Goal: Transaction & Acquisition: Purchase product/service

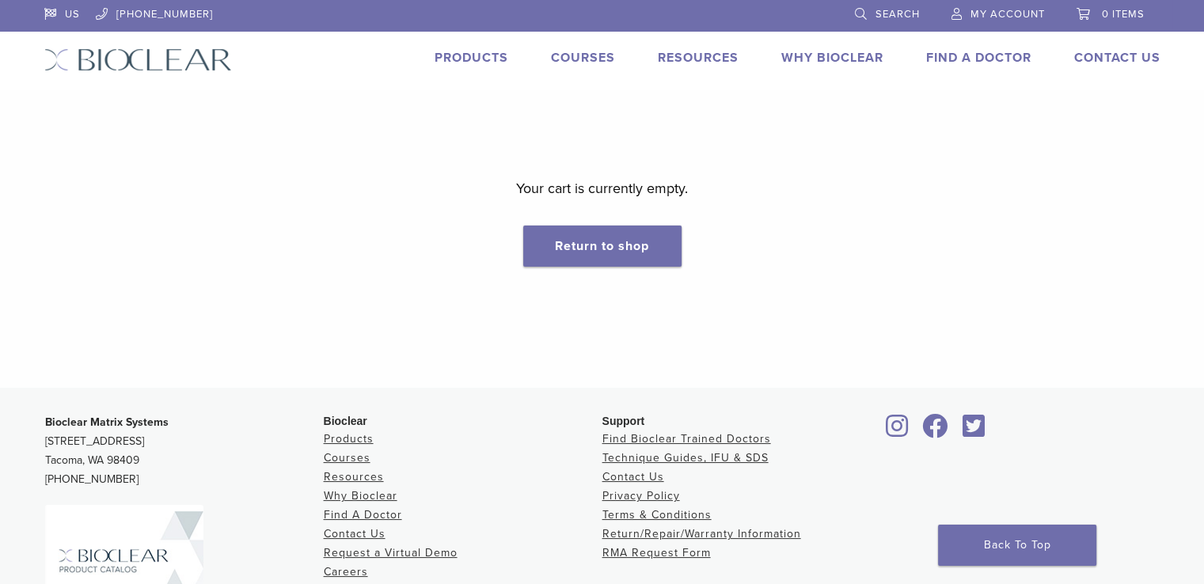
click at [453, 58] on link "Products" at bounding box center [471, 58] width 74 height 16
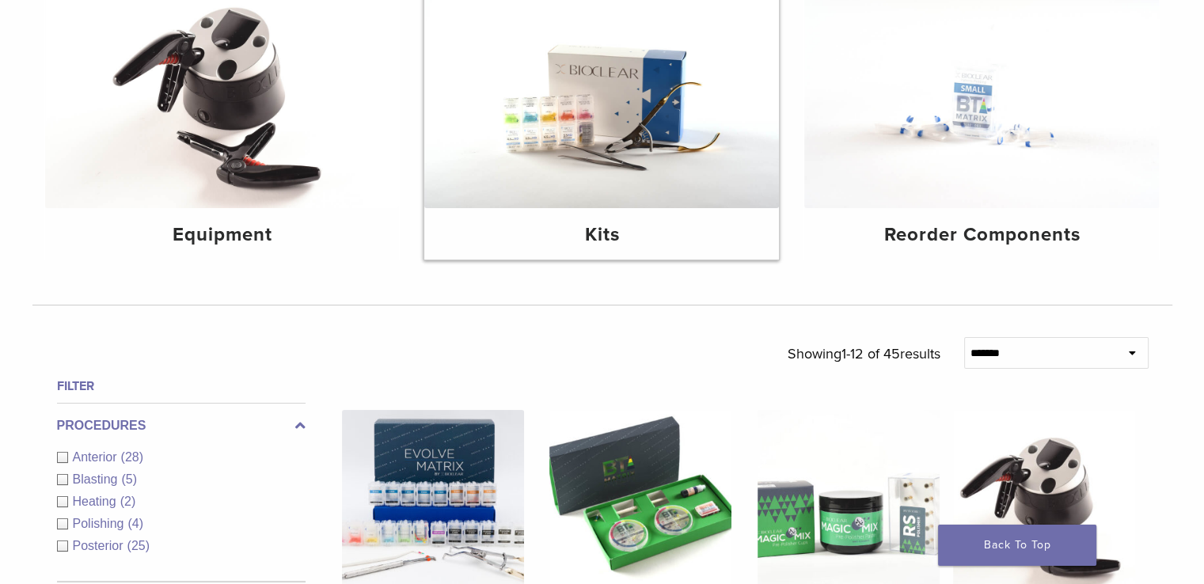
scroll to position [351, 0]
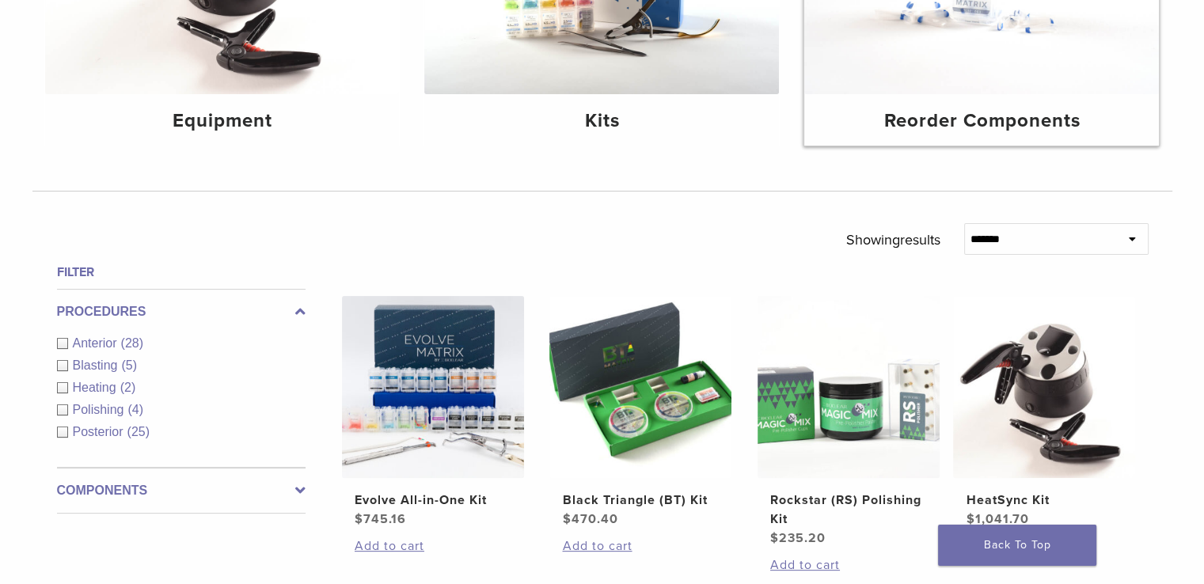
click at [1024, 116] on h4 "Reorder Components" at bounding box center [981, 121] width 329 height 28
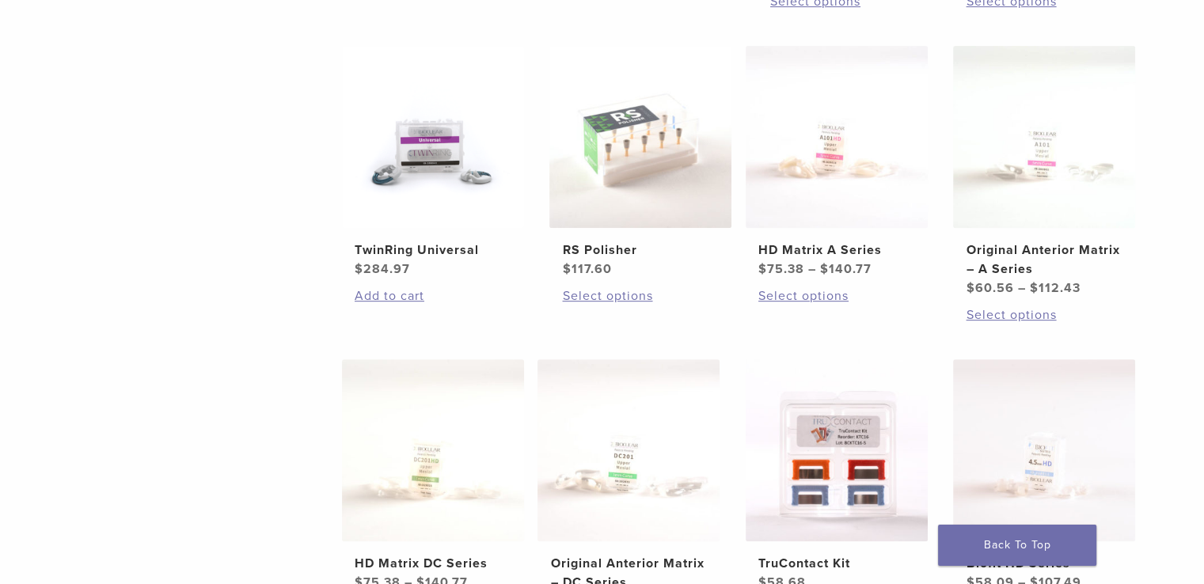
scroll to position [621, 0]
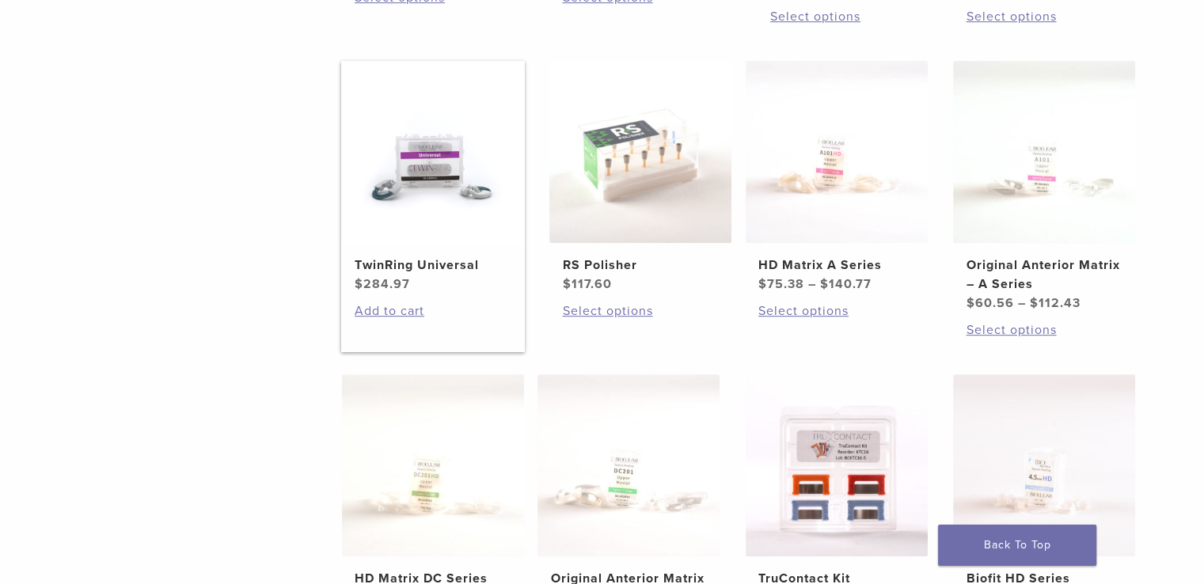
click at [401, 180] on img at bounding box center [433, 152] width 182 height 182
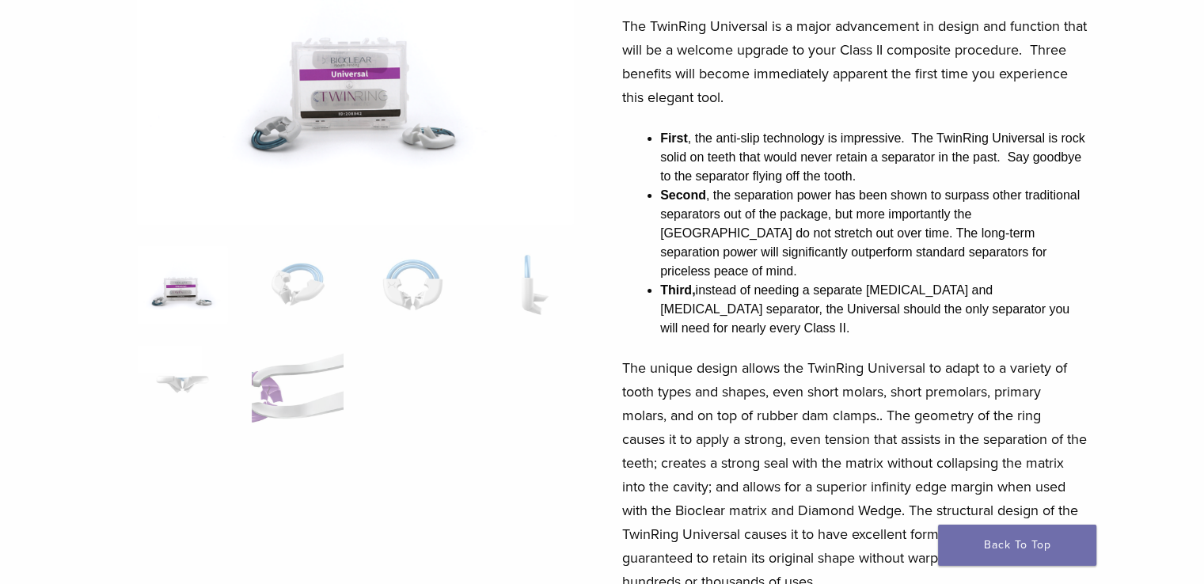
scroll to position [240, 0]
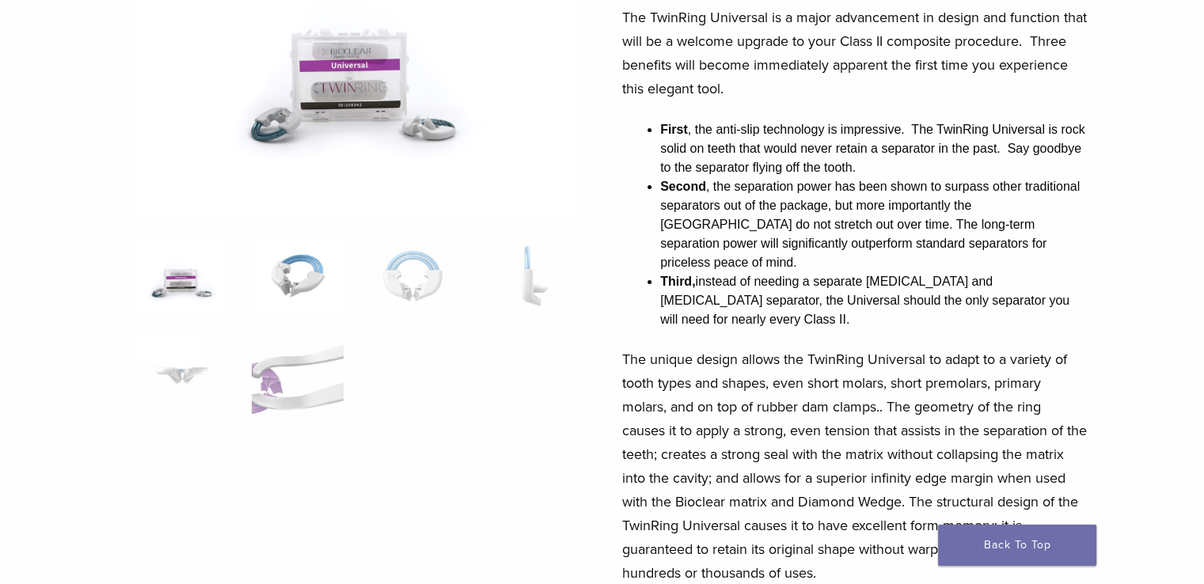
click at [294, 280] on img at bounding box center [297, 276] width 91 height 79
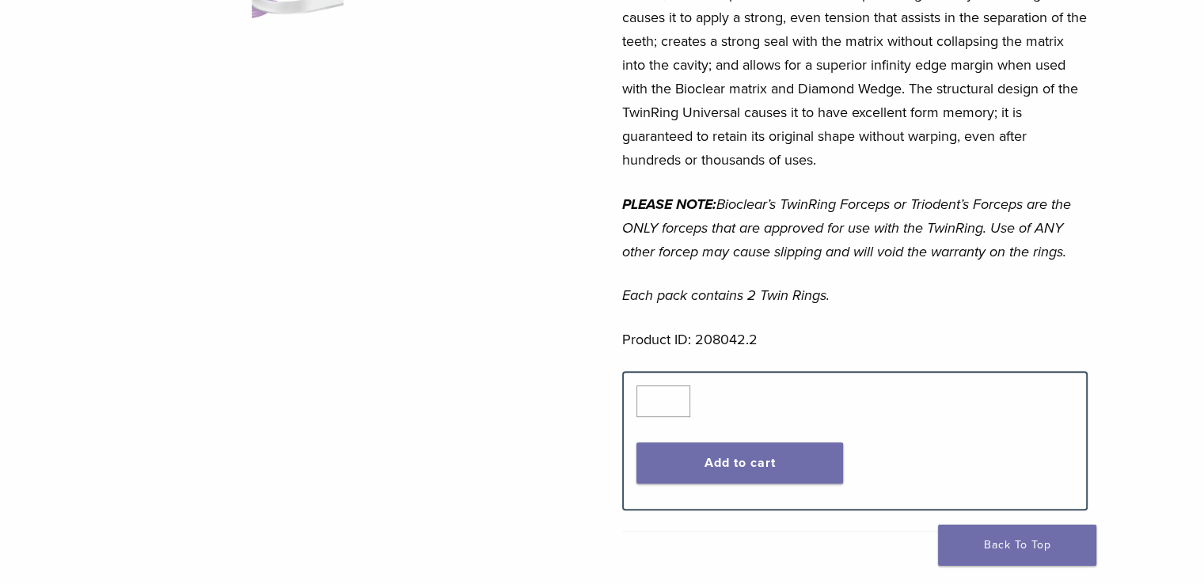
scroll to position [658, 0]
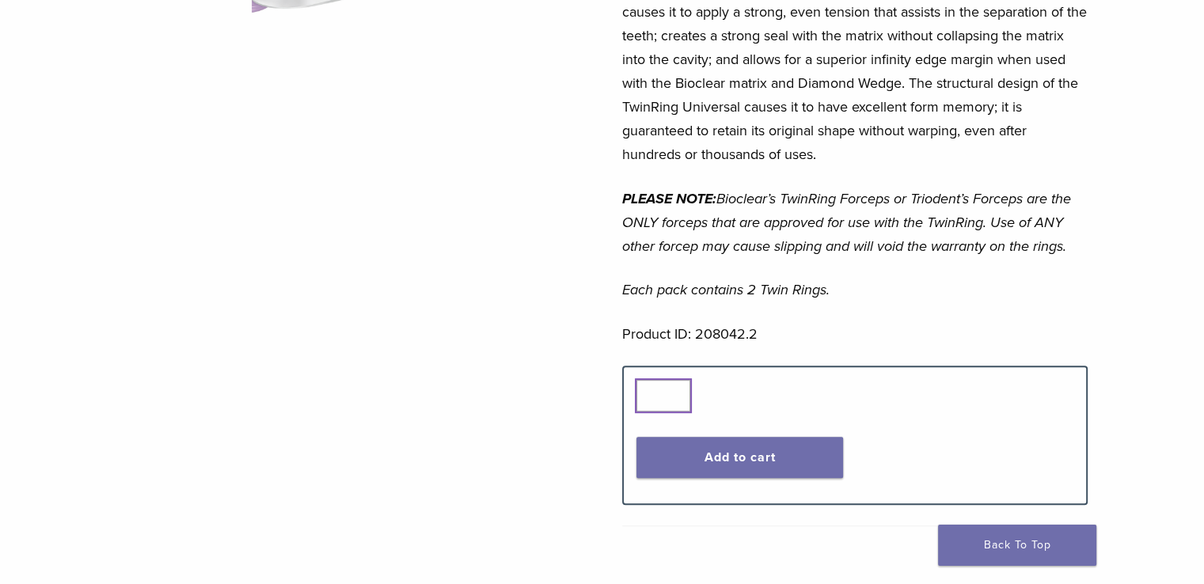
type input "*"
click at [673, 380] on input "*" at bounding box center [663, 396] width 54 height 32
click at [707, 437] on button "Add to cart" at bounding box center [739, 457] width 207 height 41
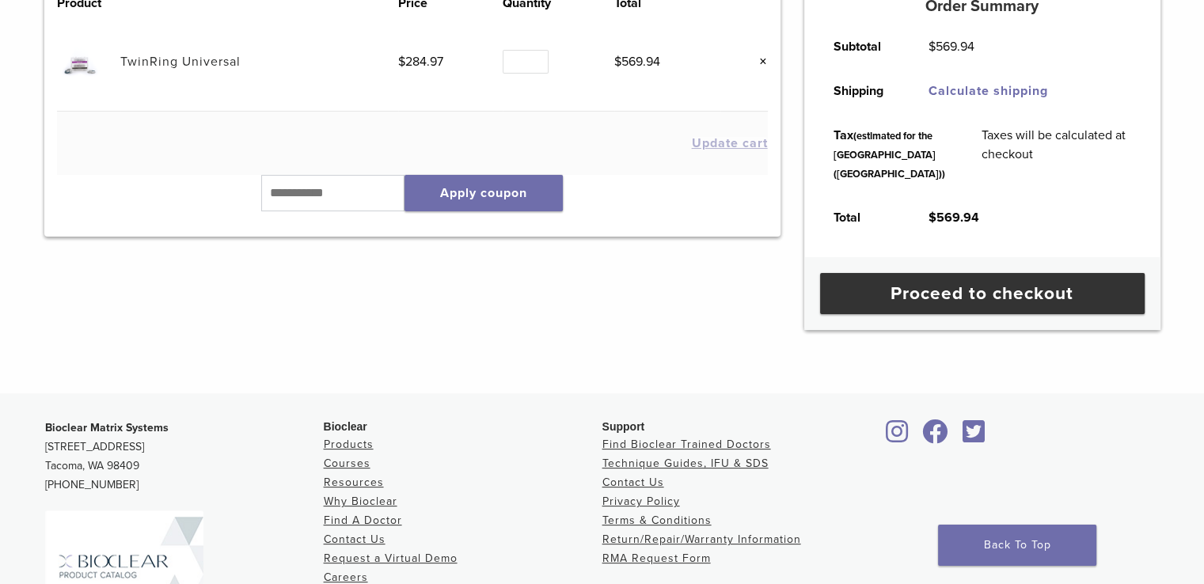
scroll to position [326, 0]
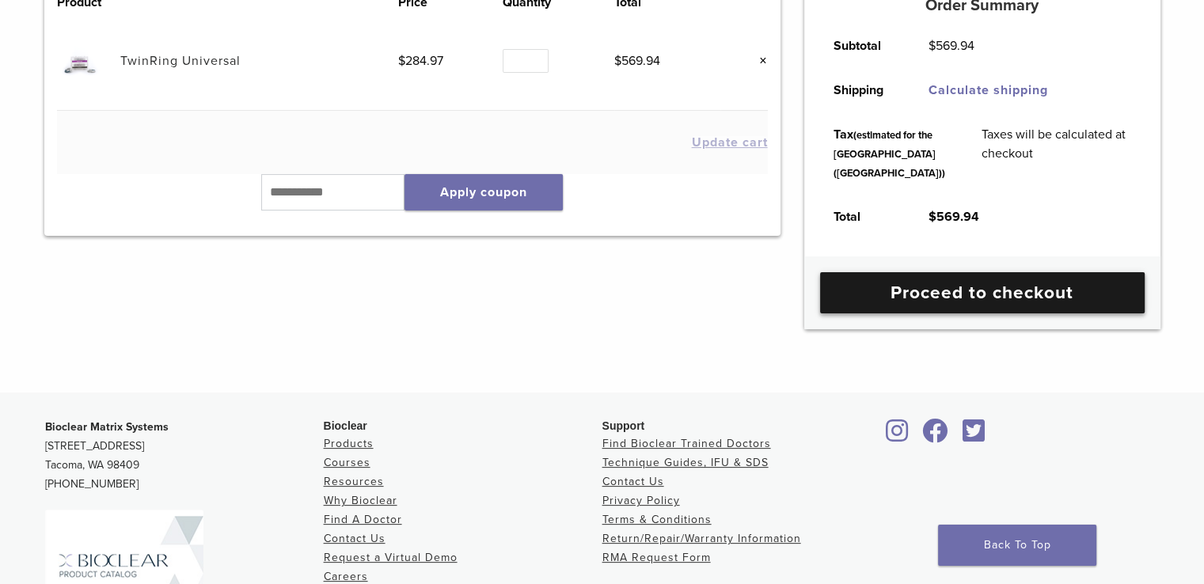
click at [953, 313] on link "Proceed to checkout" at bounding box center [982, 292] width 324 height 41
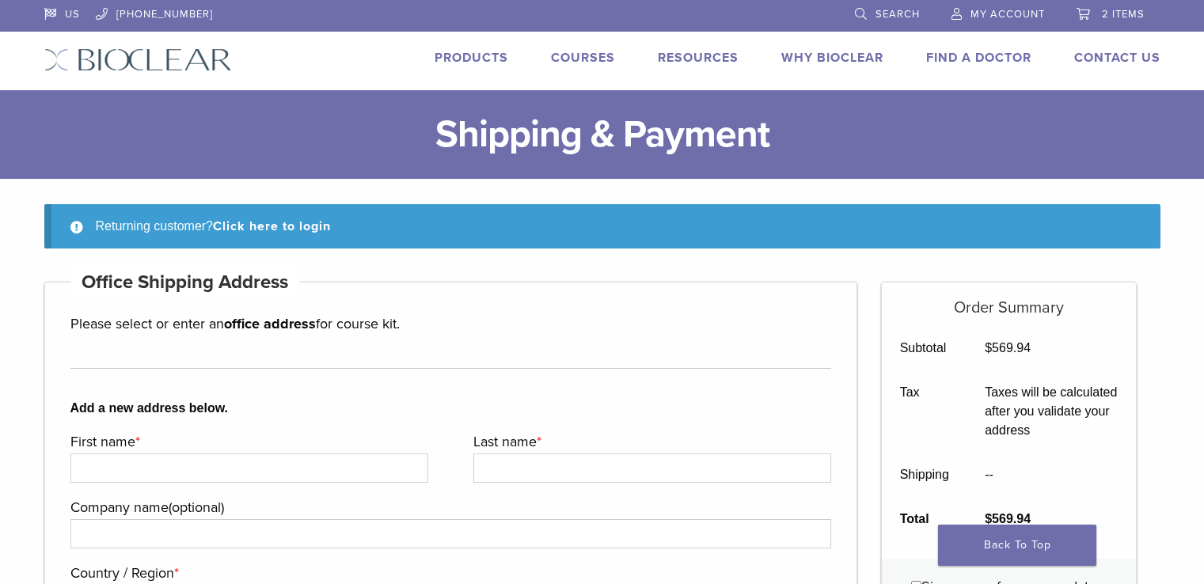
scroll to position [1176, 0]
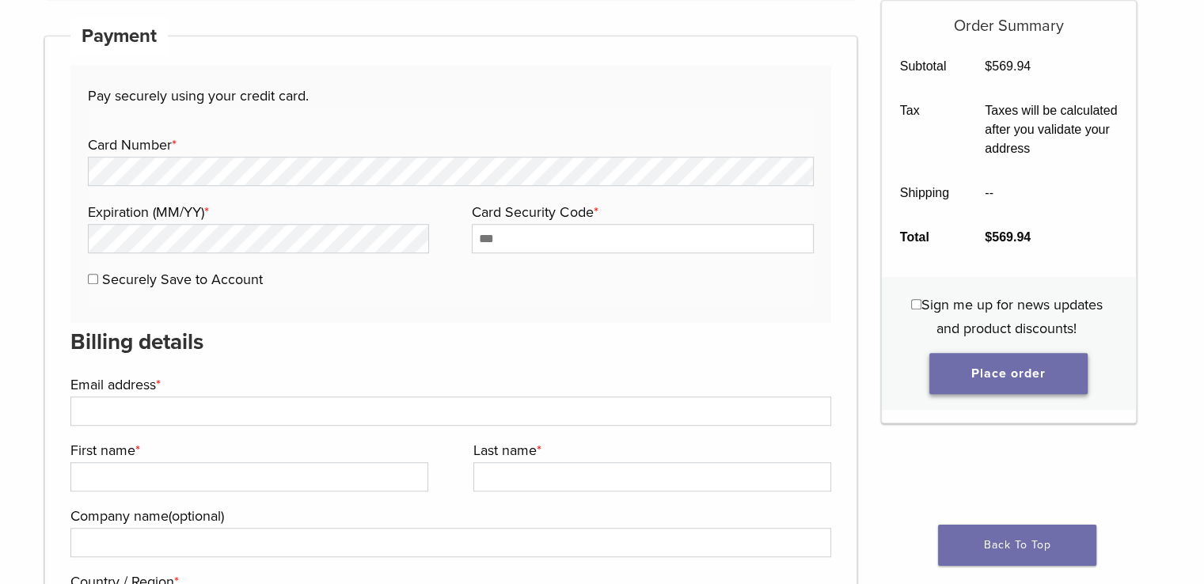
click at [1016, 371] on button "Place order" at bounding box center [1008, 373] width 158 height 41
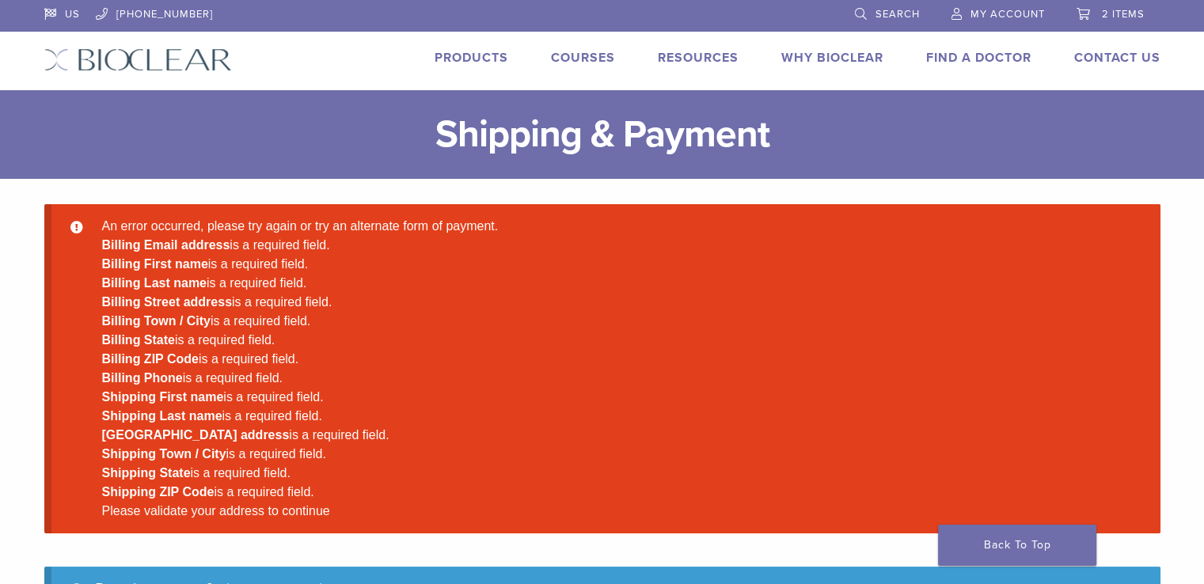
click at [976, 13] on span "My Account" at bounding box center [1007, 14] width 74 height 13
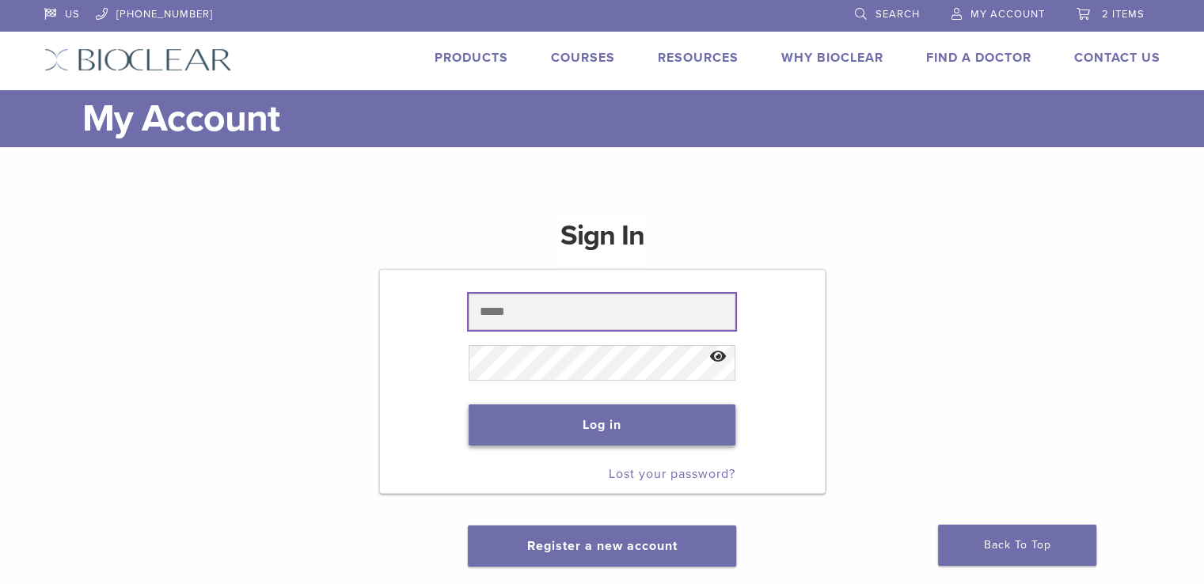
type input "**********"
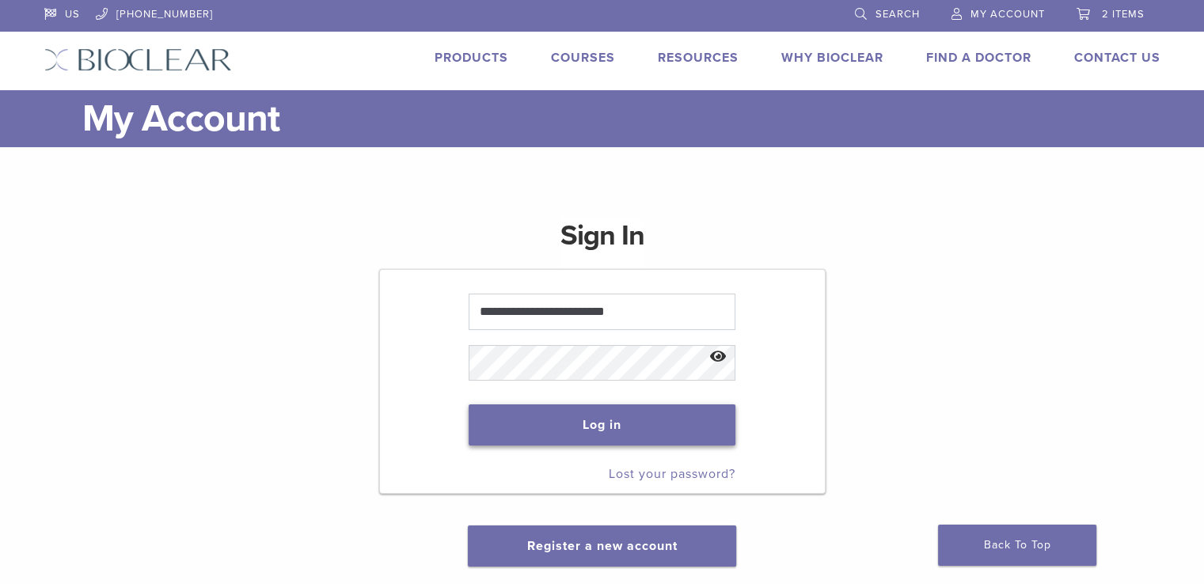
click at [687, 421] on button "Log in" at bounding box center [601, 424] width 267 height 41
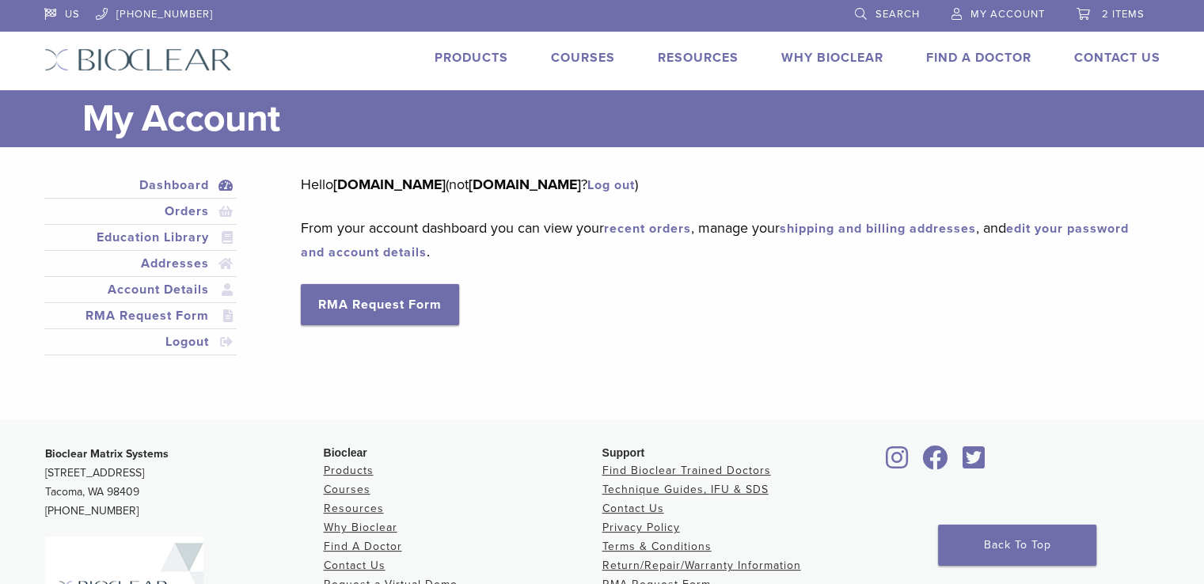
click at [1110, 11] on span "2 items" at bounding box center [1123, 14] width 43 height 13
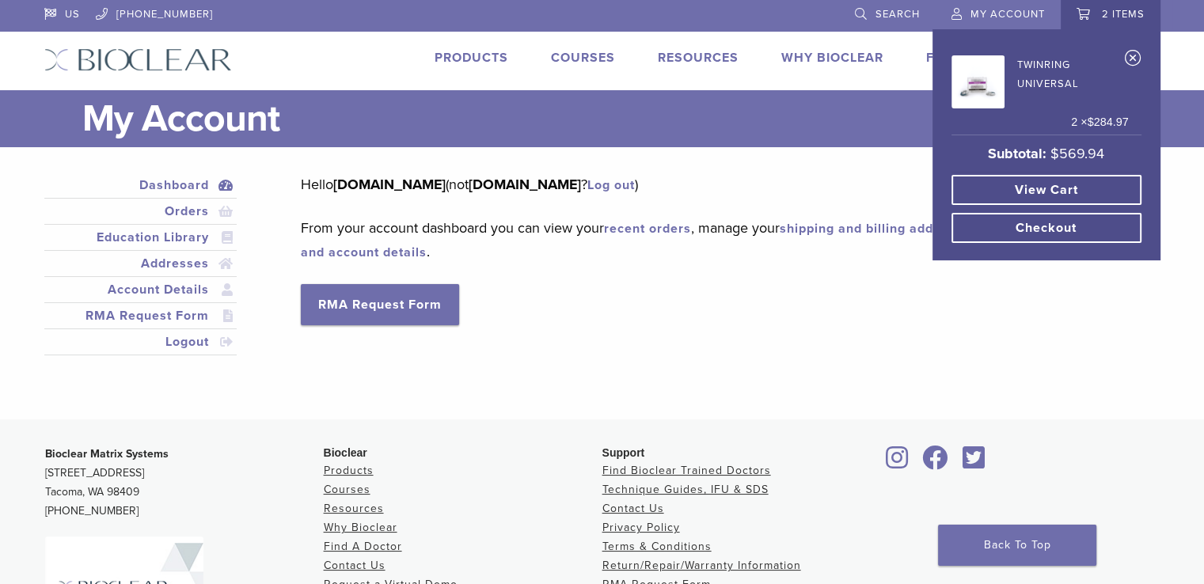
click at [1051, 226] on link "Checkout" at bounding box center [1046, 228] width 190 height 30
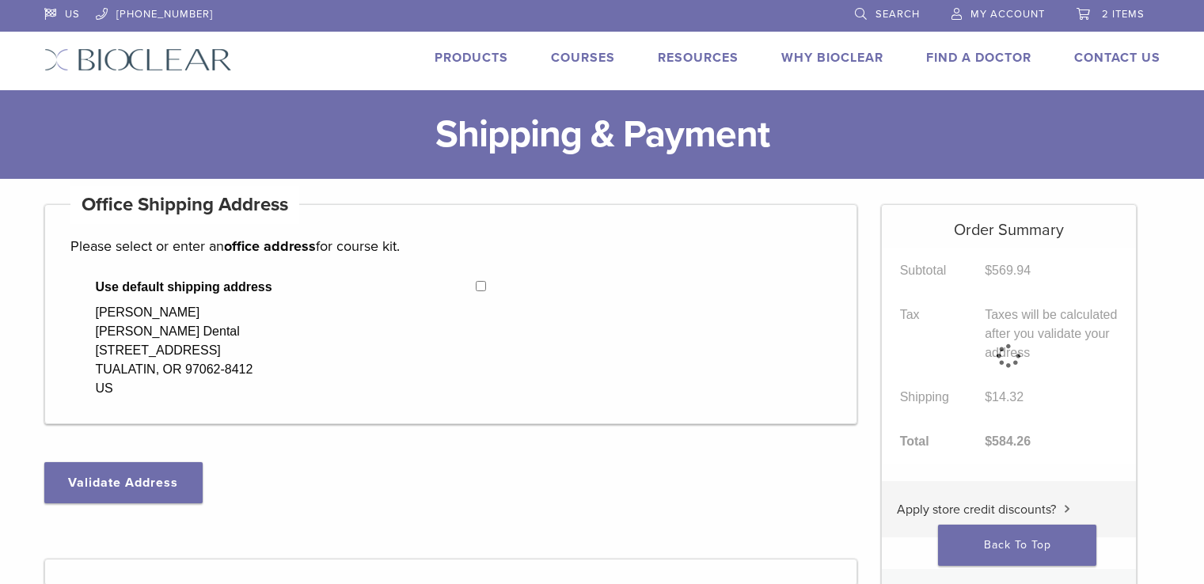
select select "**"
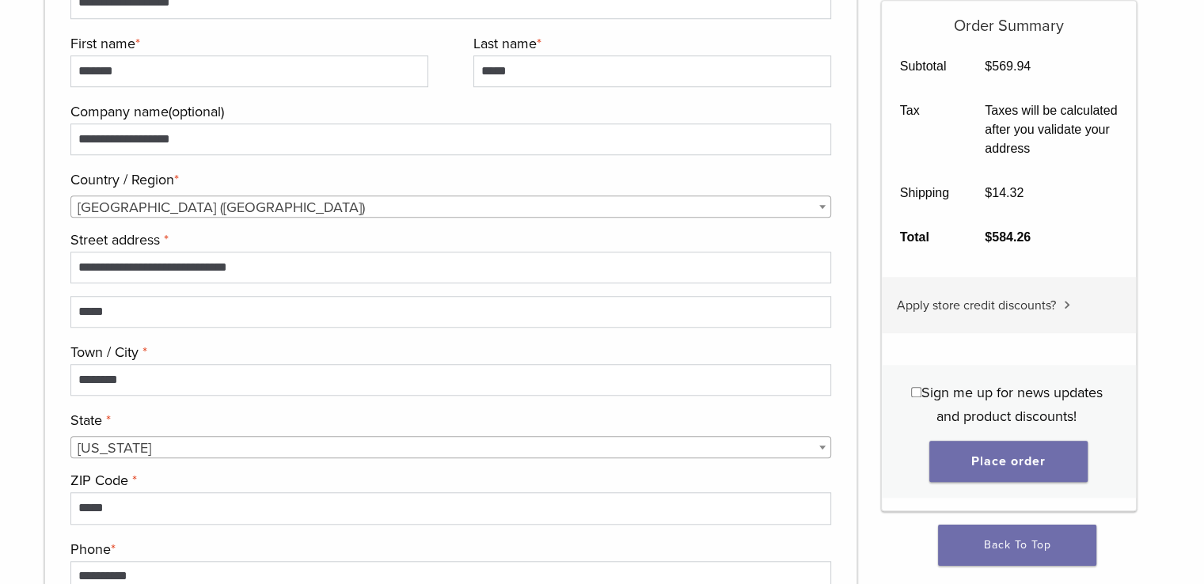
scroll to position [1280, 0]
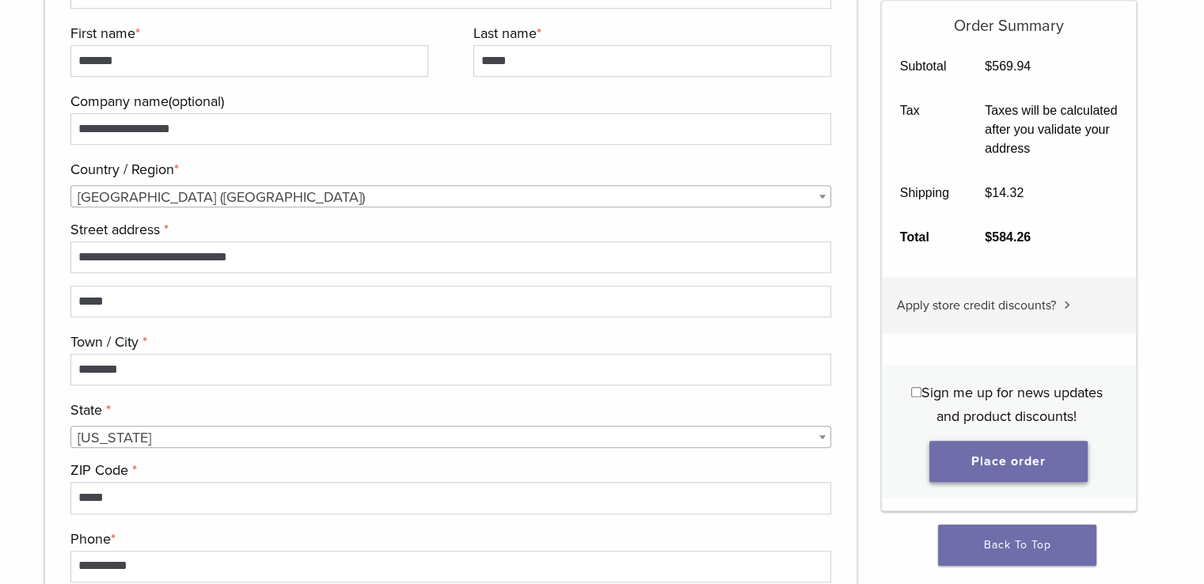
click at [963, 468] on button "Place order" at bounding box center [1008, 461] width 158 height 41
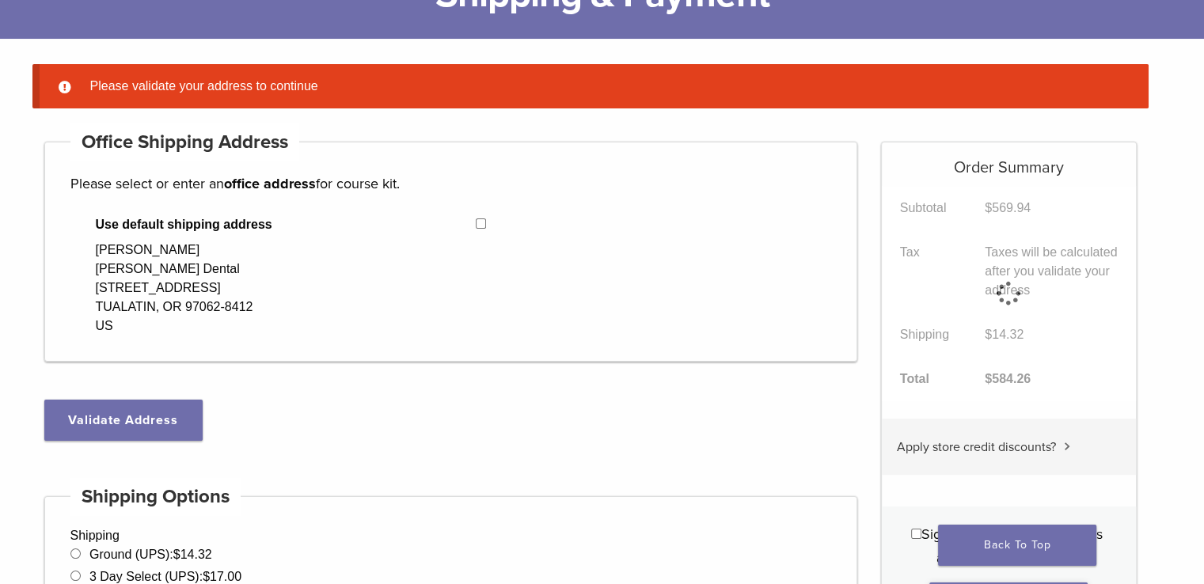
scroll to position [124, 0]
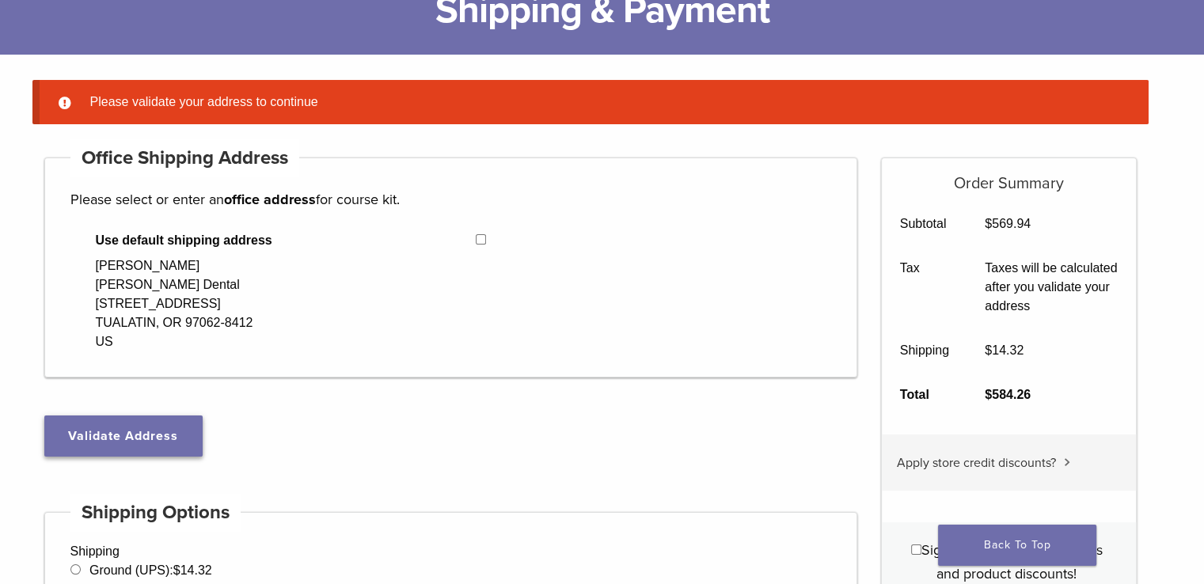
click at [119, 444] on button "Validate Address" at bounding box center [123, 435] width 158 height 41
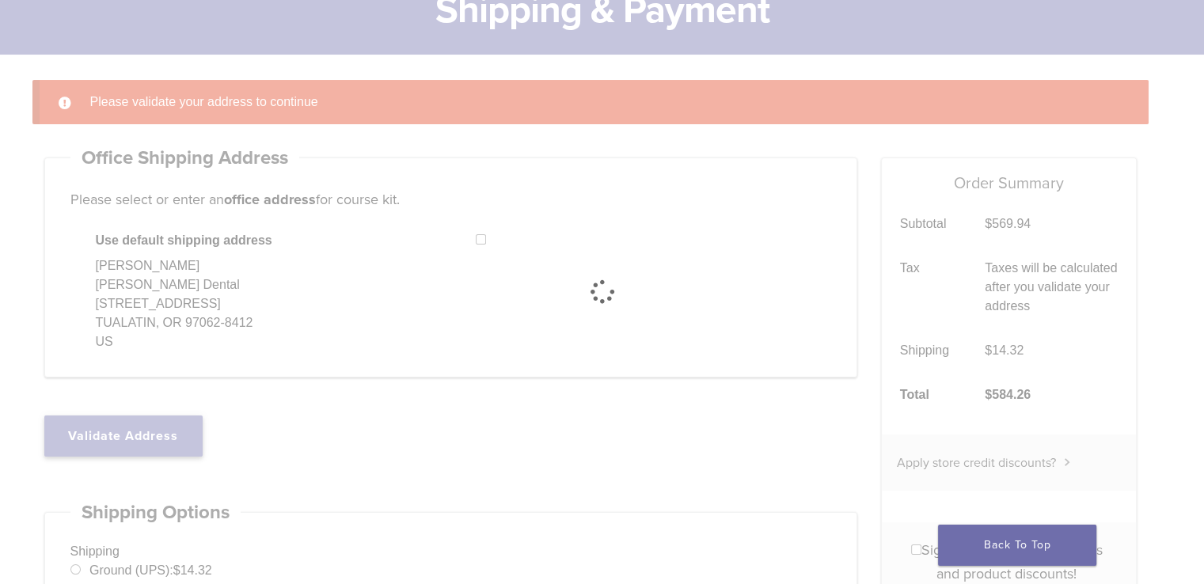
select select "**"
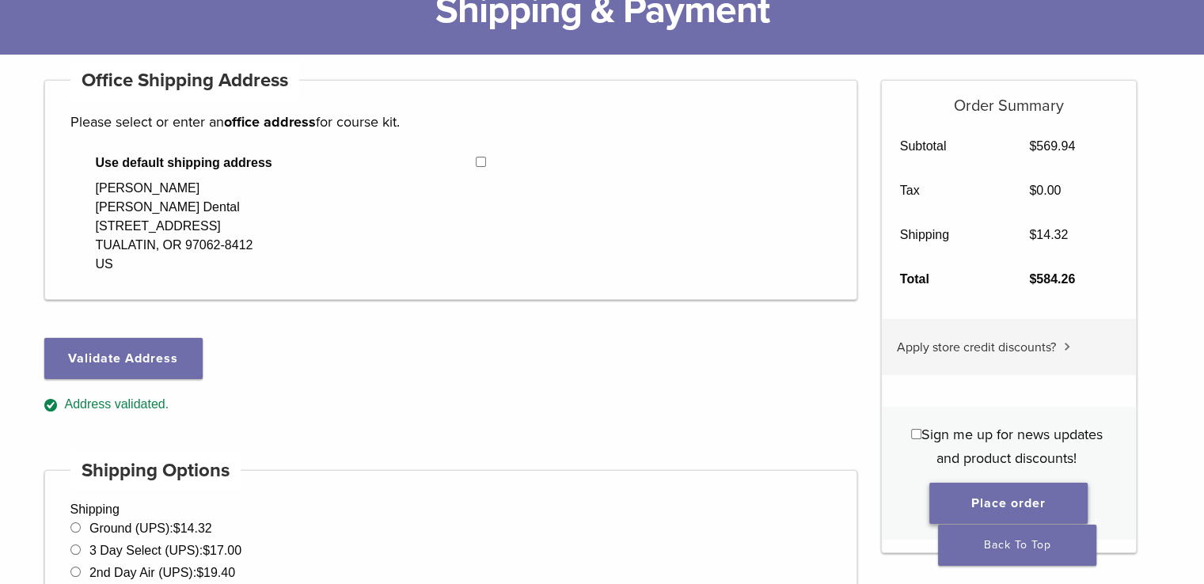
click at [982, 496] on button "Place order" at bounding box center [1008, 503] width 158 height 41
